Goal: Complete application form

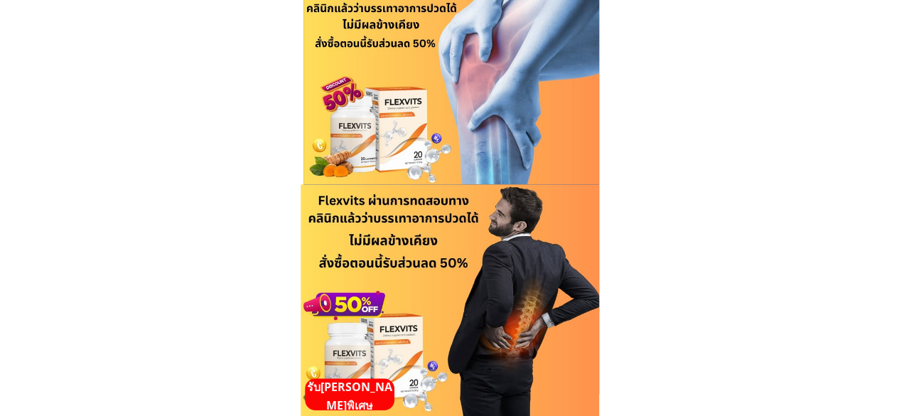
click at [352, 383] on p "รับ[PERSON_NAME]พิเศษ" at bounding box center [350, 396] width 90 height 36
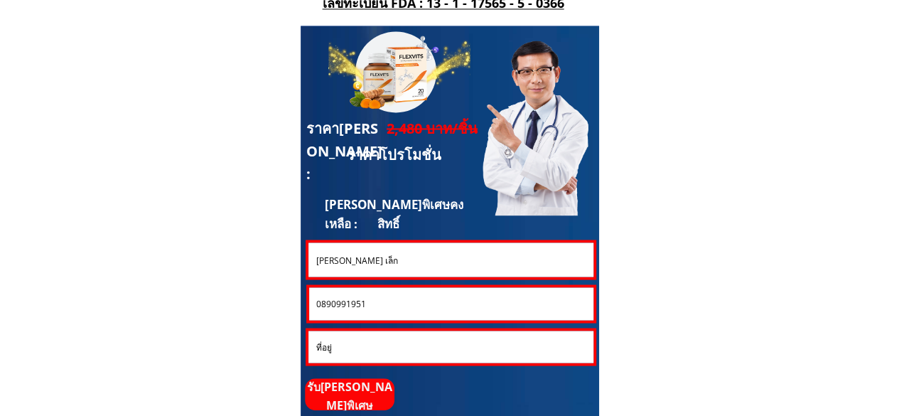
scroll to position [3837, 0]
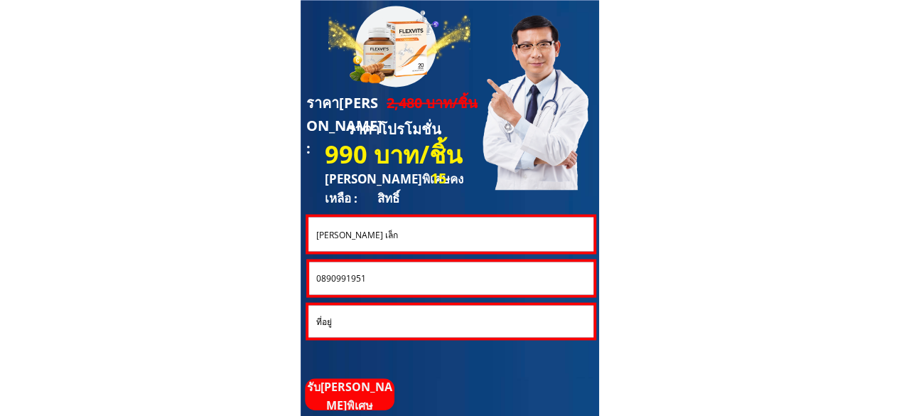
click at [410, 279] on input "0890991951" at bounding box center [451, 277] width 277 height 33
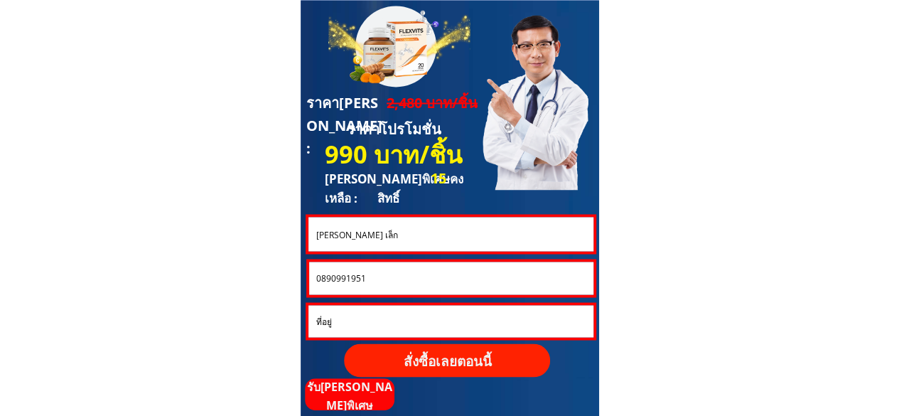
click at [410, 279] on input "0890991951" at bounding box center [451, 277] width 277 height 33
paste input "2198715"
type input "0892198715"
click at [448, 229] on input "[PERSON_NAME] เล็ก" at bounding box center [450, 234] width 277 height 34
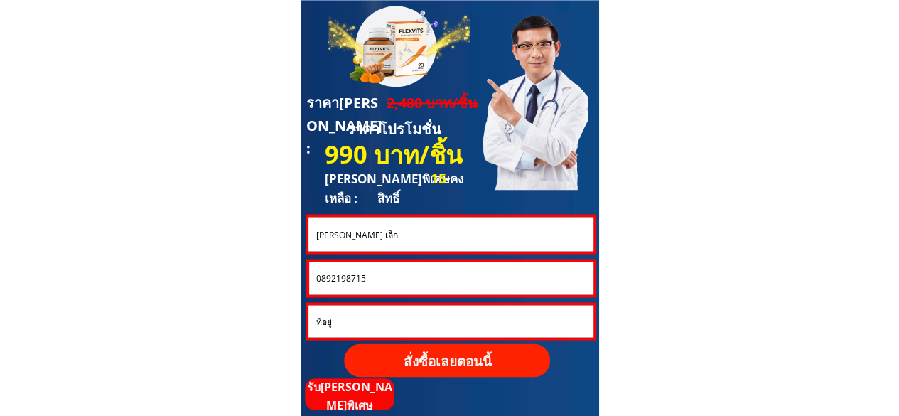
click at [448, 229] on input "[PERSON_NAME] เล็ก" at bounding box center [450, 234] width 277 height 34
paste input "าย[PERSON_NAME][PERSON_NAME]"
type input "ยาย[PERSON_NAME][PERSON_NAME]"
click at [449, 359] on p "สั่งซื้อเลยตอนนี้" at bounding box center [447, 359] width 206 height 33
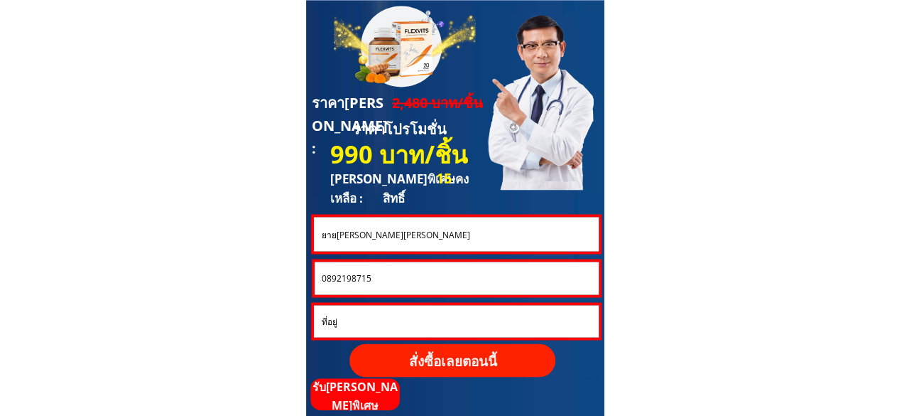
scroll to position [0, 0]
